Goal: Book appointment/travel/reservation

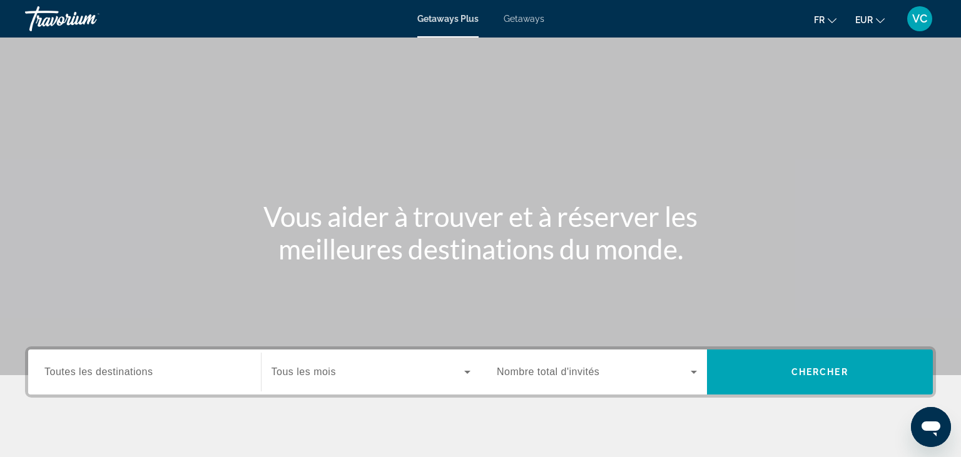
click at [512, 23] on span "Getaways" at bounding box center [524, 19] width 41 height 10
click at [142, 372] on span "Toutes les destinations" at bounding box center [98, 372] width 108 height 11
click at [142, 372] on input "Destination Toutes les destinations" at bounding box center [144, 372] width 200 height 15
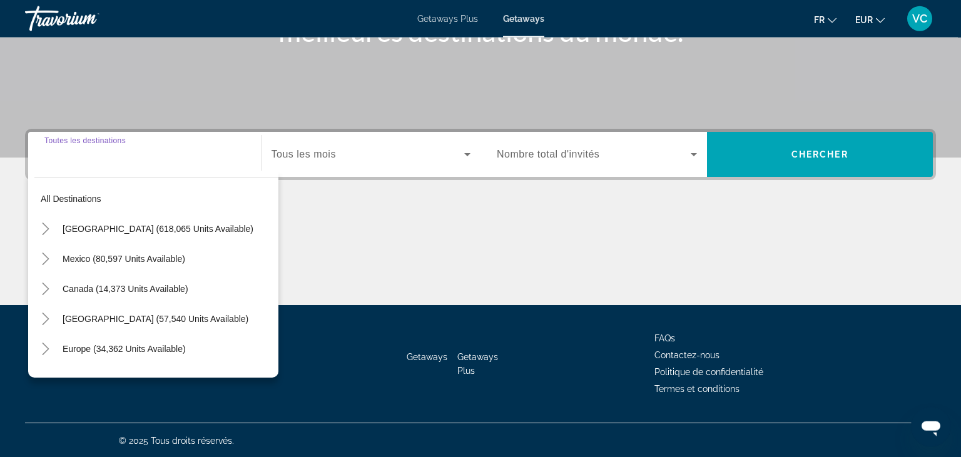
scroll to position [218, 0]
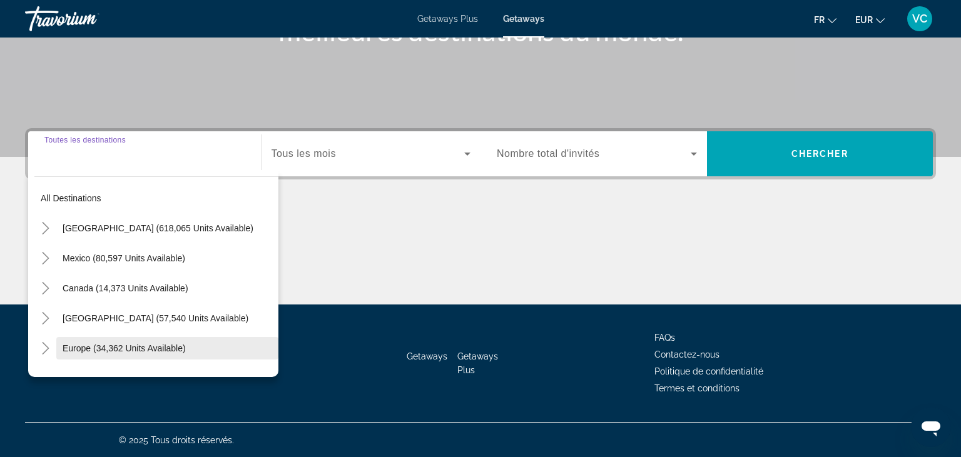
click at [113, 339] on span "Search widget" at bounding box center [167, 349] width 222 height 30
type input "**********"
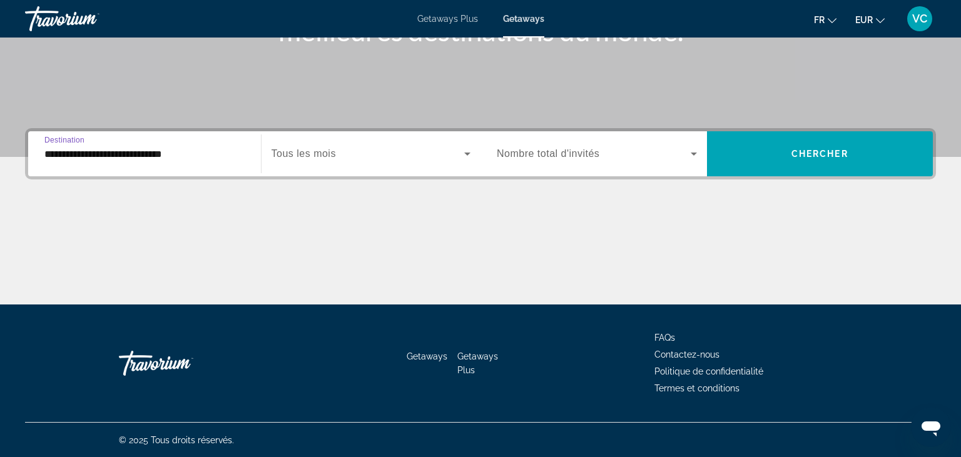
click at [342, 161] on div "Search widget" at bounding box center [372, 153] width 200 height 35
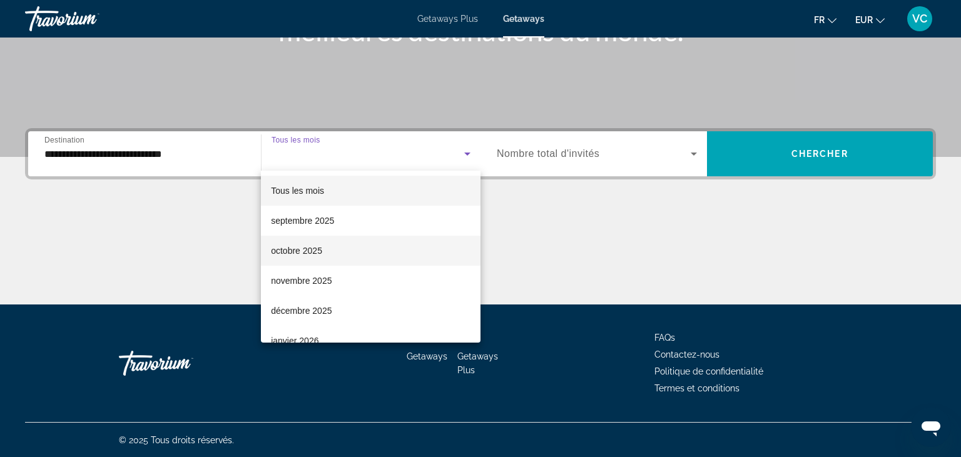
click at [354, 256] on mat-option "octobre 2025" at bounding box center [371, 251] width 220 height 30
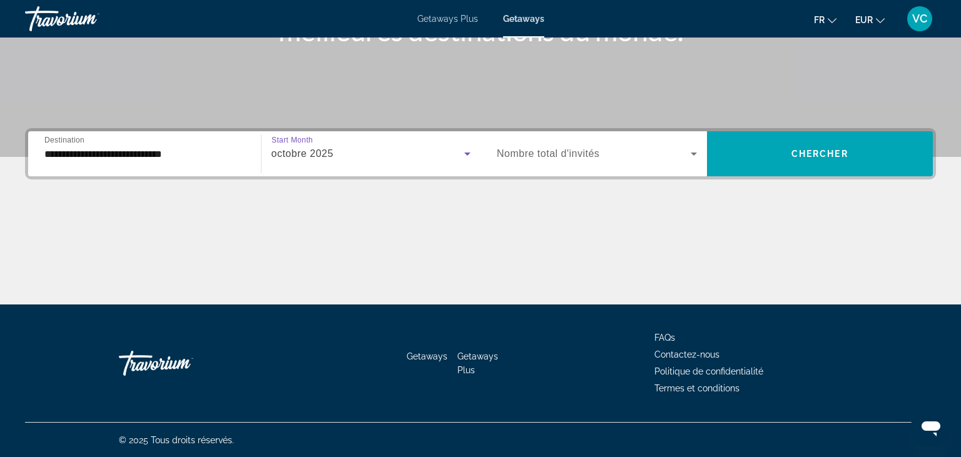
click at [558, 146] on span "Search widget" at bounding box center [594, 153] width 194 height 15
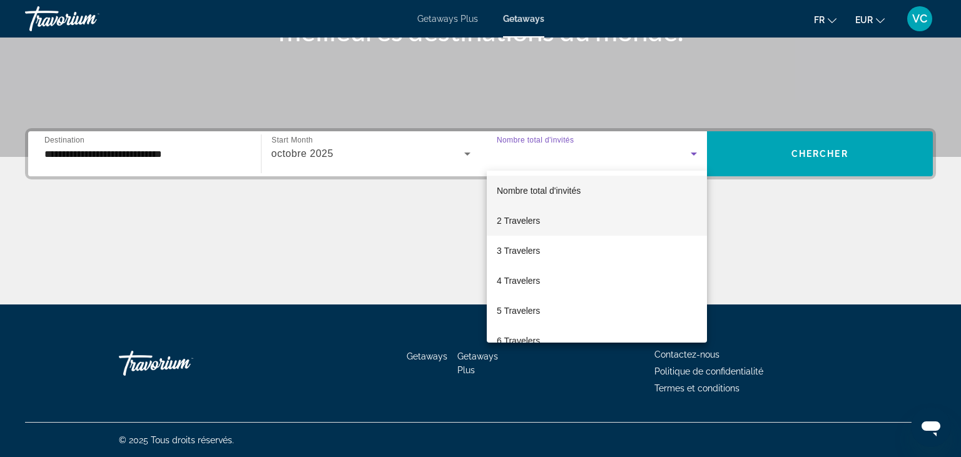
click at [540, 222] on span "2 Travelers" at bounding box center [518, 220] width 43 height 15
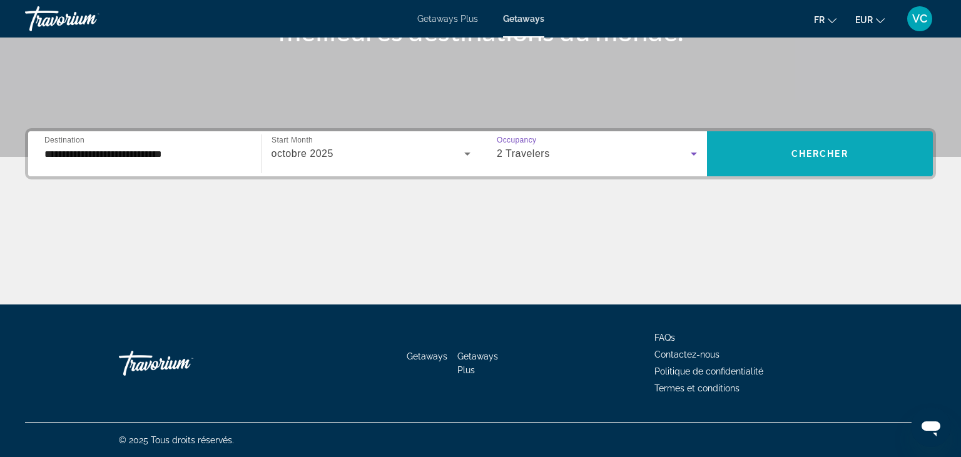
click at [803, 143] on span "Search widget" at bounding box center [820, 154] width 227 height 30
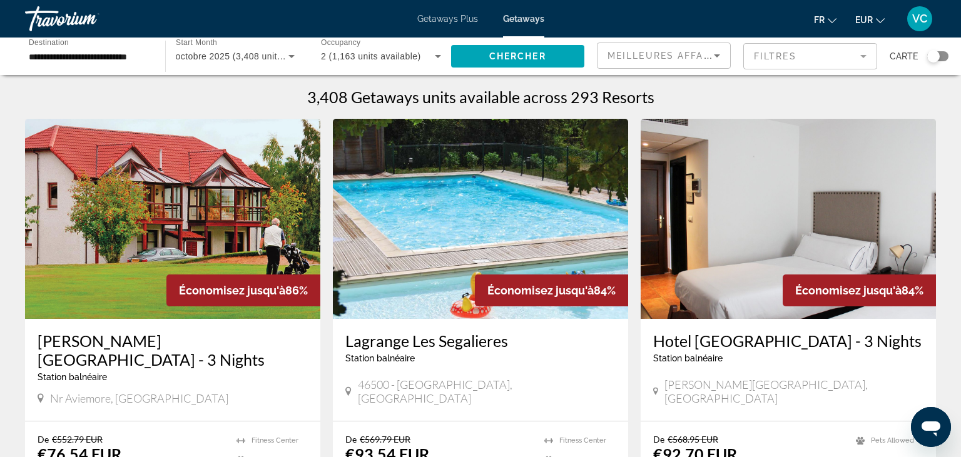
click at [931, 59] on div "Search widget" at bounding box center [933, 56] width 13 height 13
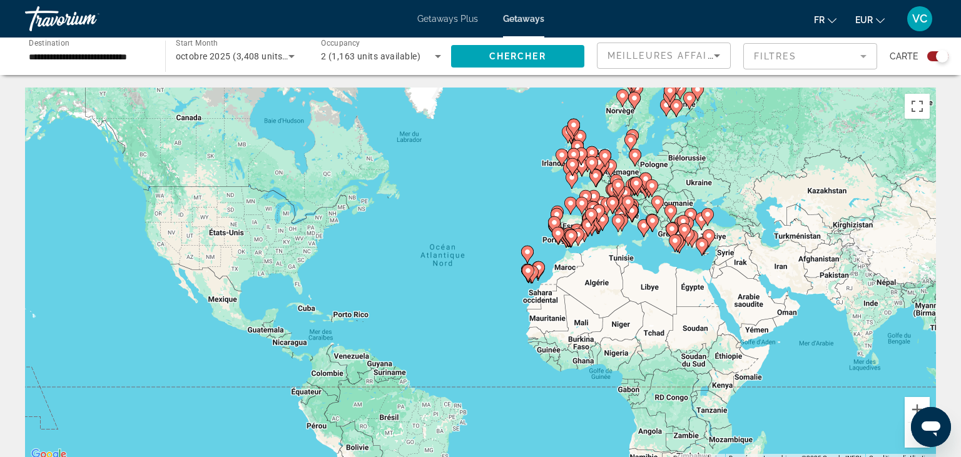
click at [686, 265] on div "Pour activer le glissement avec le clavier, appuyez sur Alt+Entrée. Une fois ce…" at bounding box center [480, 275] width 911 height 375
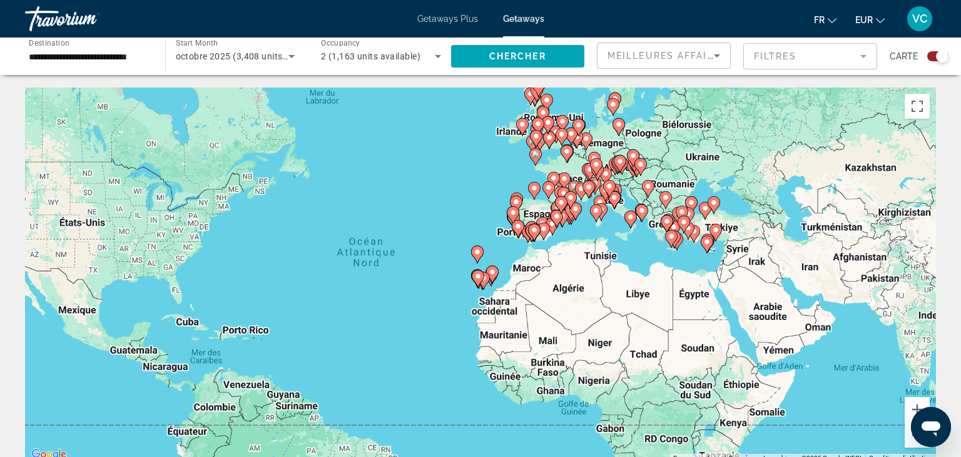
click at [686, 265] on div "Pour activer le glissement avec le clavier, appuyez sur Alt+Entrée. Une fois ce…" at bounding box center [480, 275] width 911 height 375
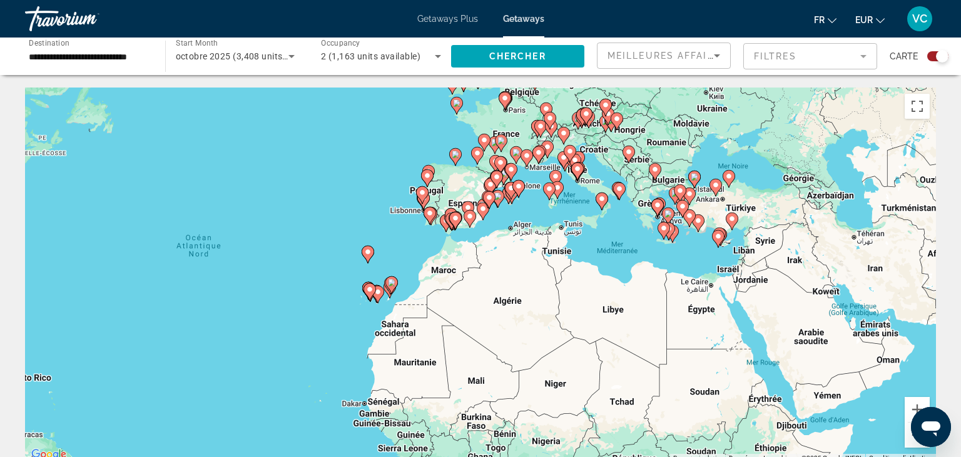
click at [686, 265] on div "Pour activer le glissement avec le clavier, appuyez sur Alt+Entrée. Une fois ce…" at bounding box center [480, 275] width 911 height 375
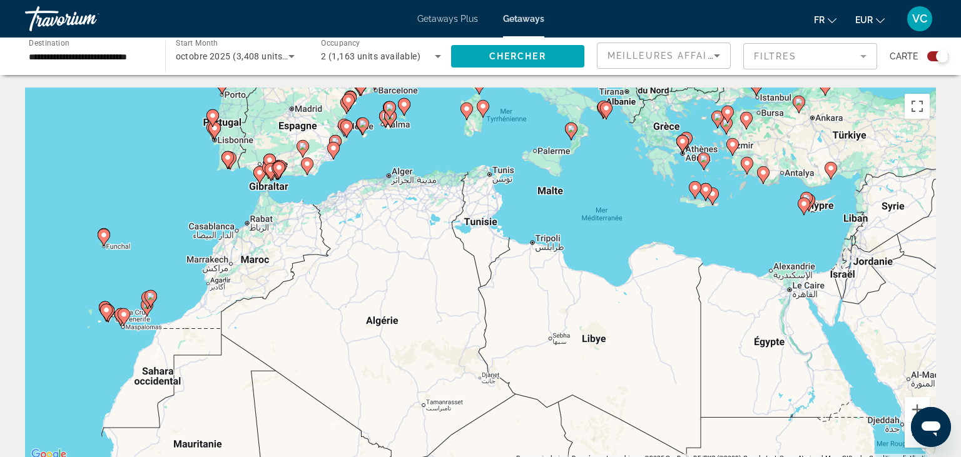
drag, startPoint x: 111, startPoint y: 269, endPoint x: 172, endPoint y: 243, distance: 65.9
click at [172, 243] on div "Pour activer le glissement avec le clavier, appuyez sur Alt+Entrée. Une fois ce…" at bounding box center [480, 275] width 911 height 375
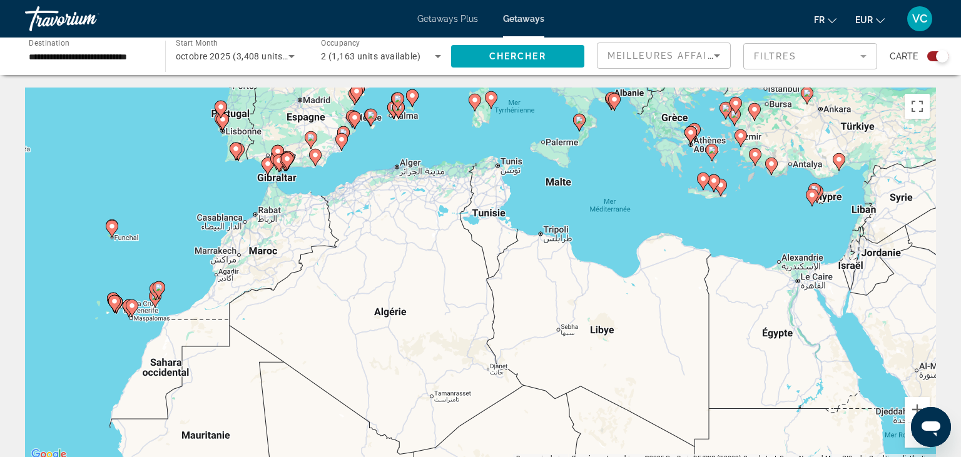
click at [172, 243] on div "Pour activer le glissement avec le clavier, appuyez sur Alt+Entrée. Une fois ce…" at bounding box center [480, 275] width 911 height 375
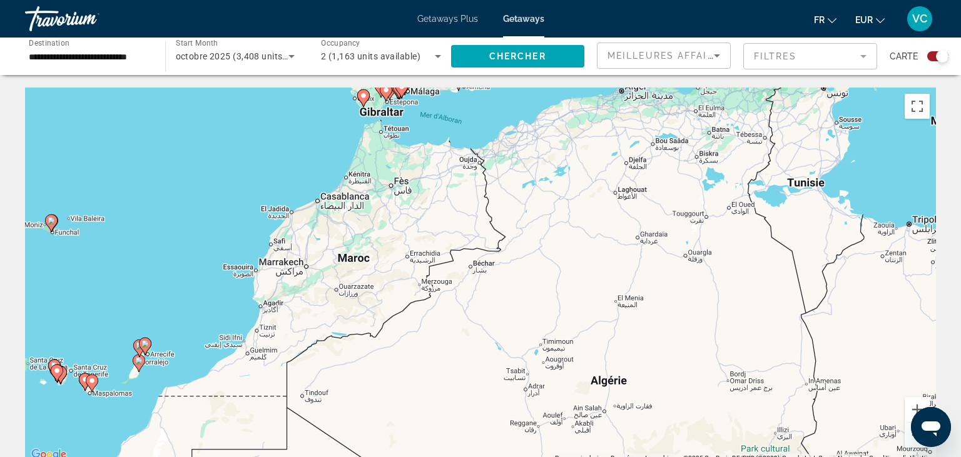
click at [172, 243] on div "Pour activer le glissement avec le clavier, appuyez sur Alt+Entrée. Une fois ce…" at bounding box center [480, 275] width 911 height 375
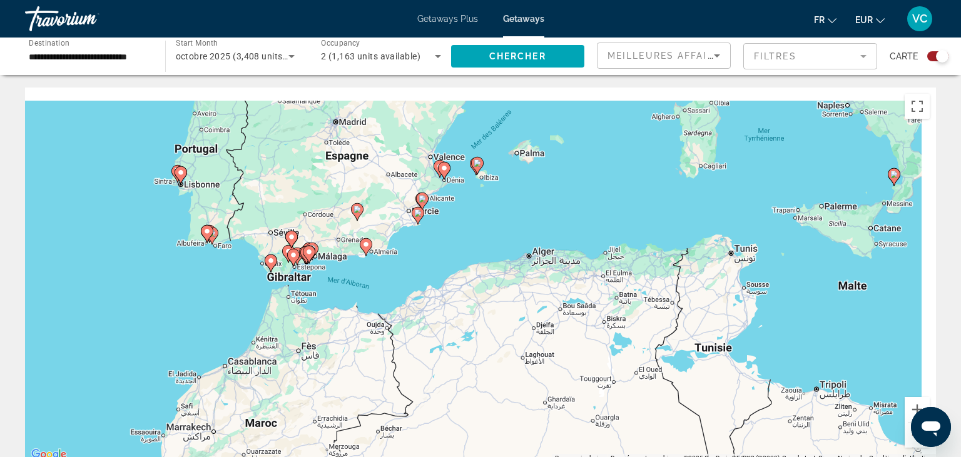
drag, startPoint x: 490, startPoint y: 159, endPoint x: 359, endPoint y: 350, distance: 231.9
click at [359, 350] on div "Pour activer le glissement avec le clavier, appuyez sur Alt+Entrée. Une fois ce…" at bounding box center [480, 275] width 911 height 375
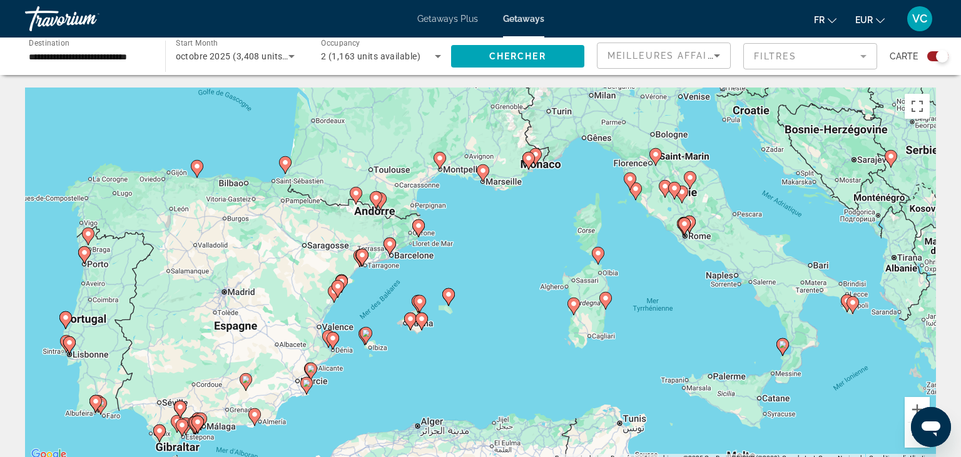
drag, startPoint x: 471, startPoint y: 224, endPoint x: 399, endPoint y: 372, distance: 164.5
click at [399, 372] on div "Pour activer le glissement avec le clavier, appuyez sur Alt+Entrée. Une fois ce…" at bounding box center [480, 275] width 911 height 375
click at [554, 359] on div "Pour activer le glissement avec le clavier, appuyez sur Alt+Entrée. Une fois ce…" at bounding box center [480, 275] width 911 height 375
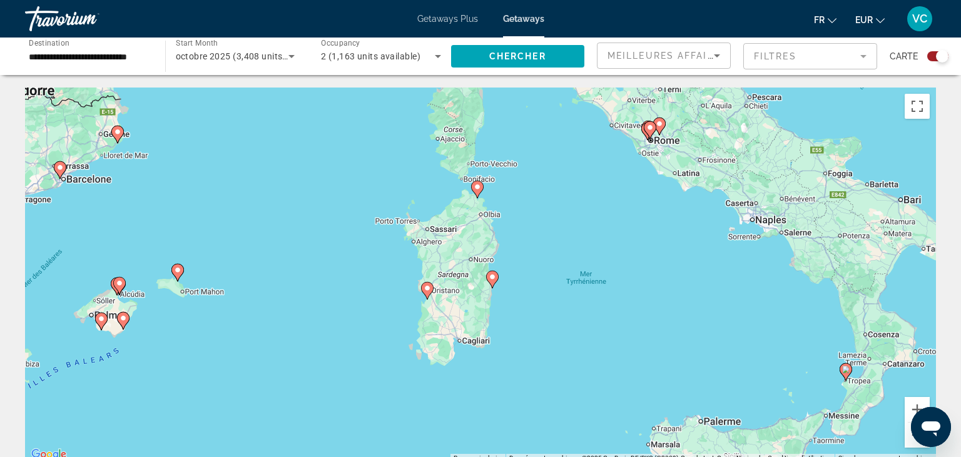
drag, startPoint x: 616, startPoint y: 298, endPoint x: 449, endPoint y: 327, distance: 170.1
click at [449, 327] on div "Pour activer le glissement avec le clavier, appuyez sur Alt+Entrée. Une fois ce…" at bounding box center [480, 275] width 911 height 375
click at [429, 292] on image "Main content" at bounding box center [428, 289] width 8 height 8
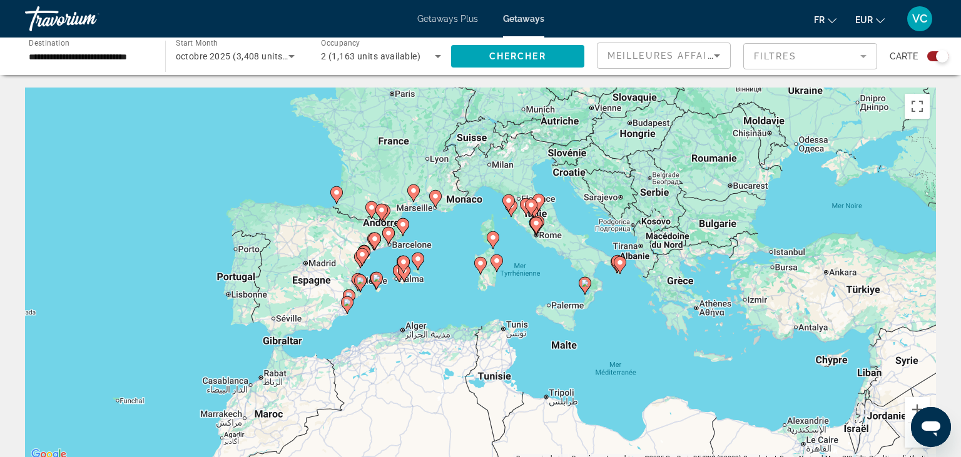
click at [935, 58] on div "Search widget" at bounding box center [937, 56] width 21 height 10
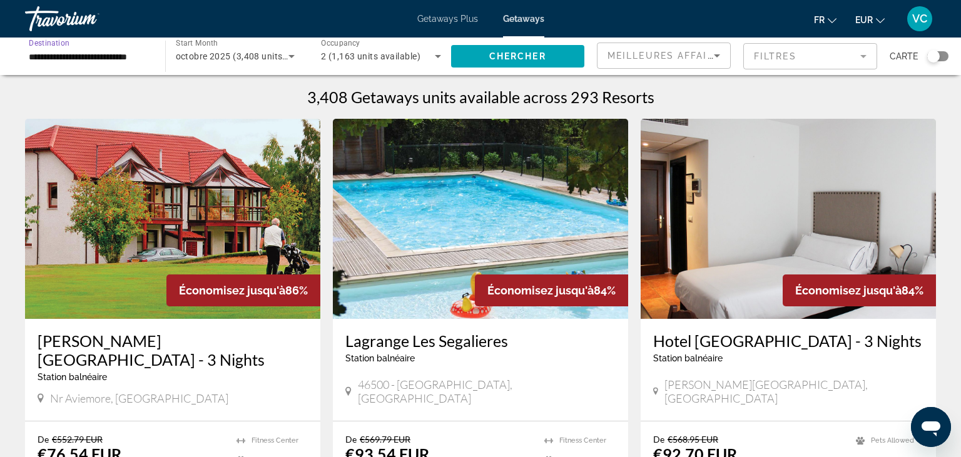
click at [81, 54] on input "**********" at bounding box center [89, 56] width 120 height 15
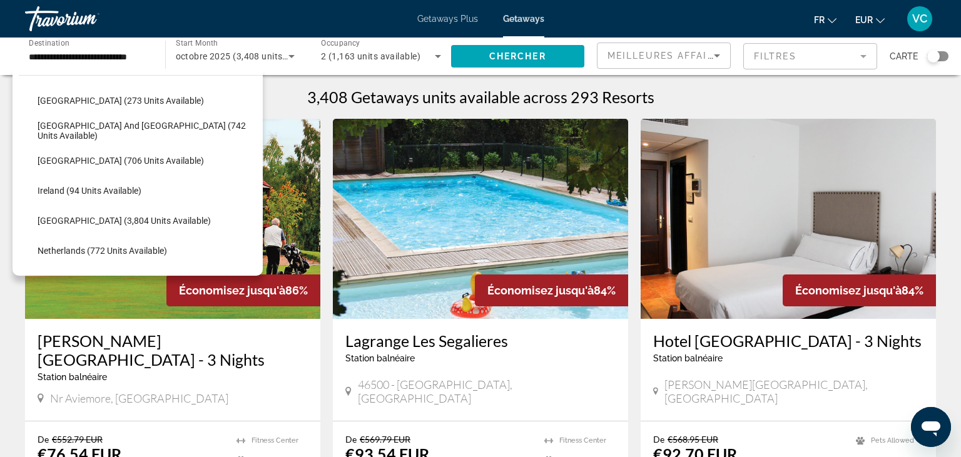
scroll to position [393, 0]
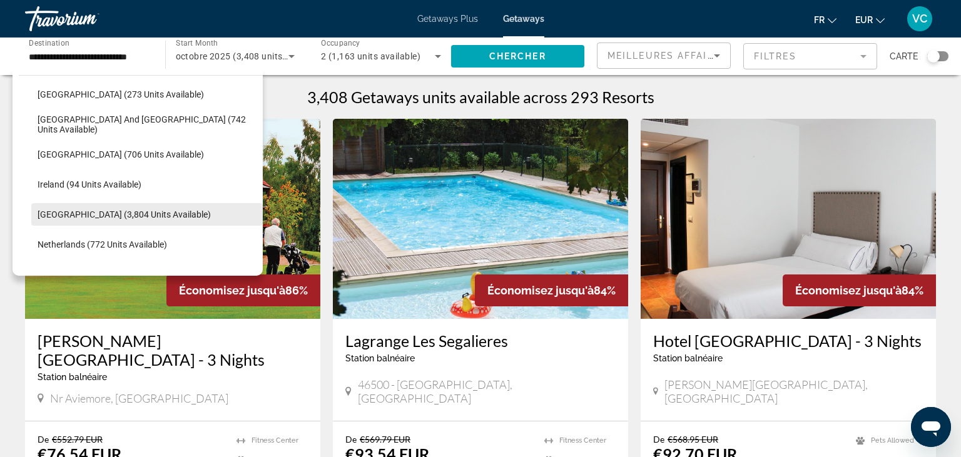
click at [96, 213] on span "[GEOGRAPHIC_DATA] (3,804 units available)" at bounding box center [124, 215] width 173 height 10
type input "**********"
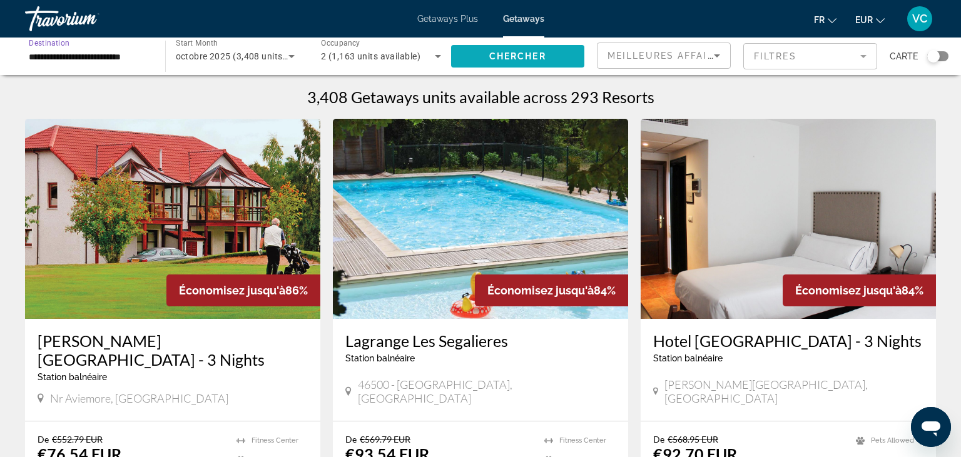
click at [518, 59] on span "Chercher" at bounding box center [517, 56] width 57 height 10
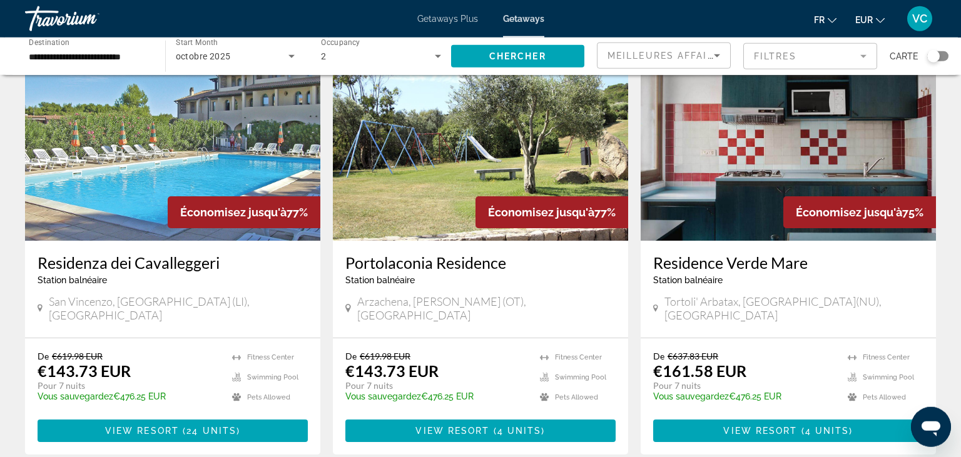
scroll to position [40, 0]
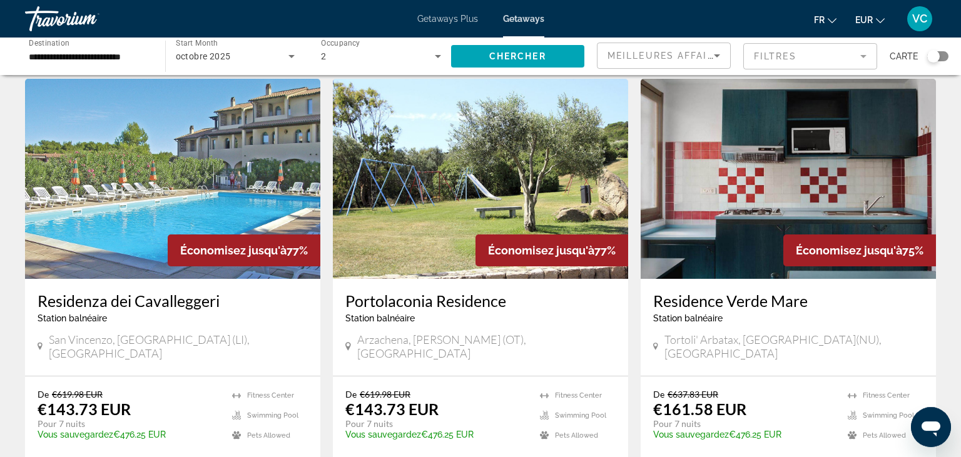
click at [189, 138] on img "Main content" at bounding box center [172, 179] width 295 height 200
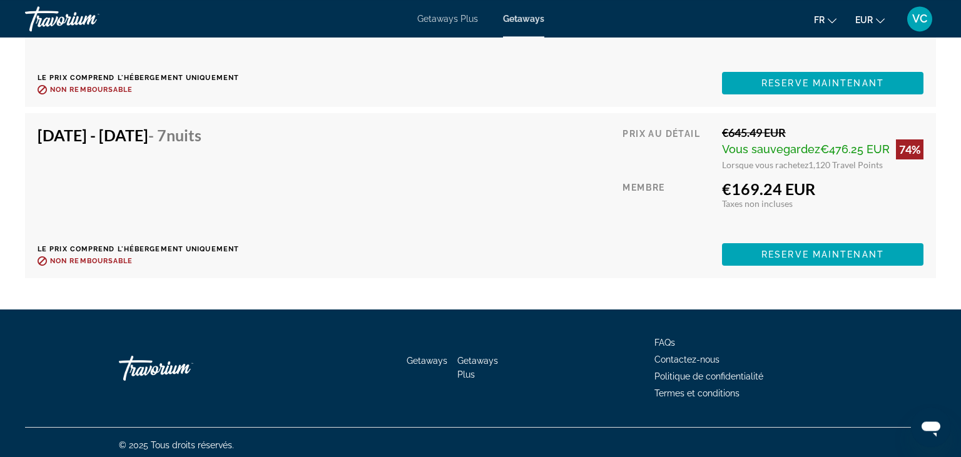
scroll to position [3771, 0]
